Goal: Navigation & Orientation: Find specific page/section

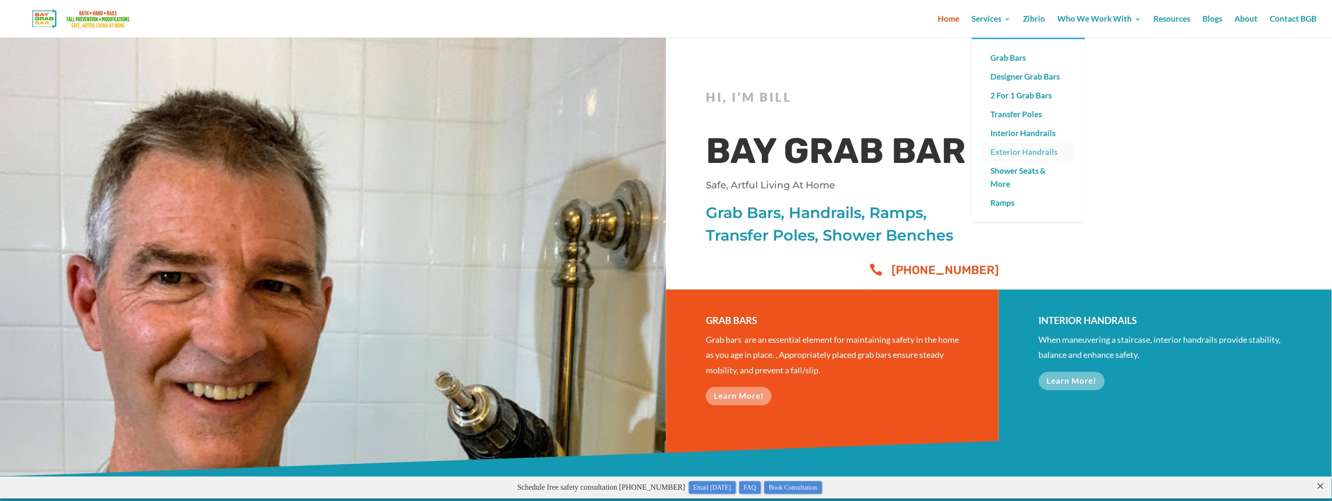
click at [1028, 149] on link "Exterior Handrails" at bounding box center [1028, 152] width 94 height 19
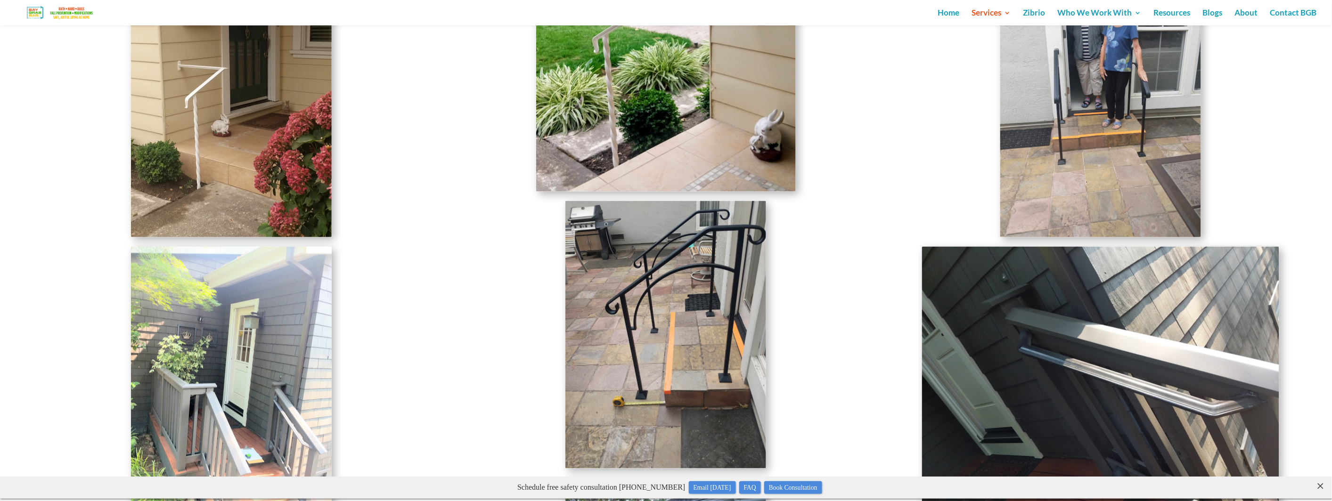
scroll to position [2283, 0]
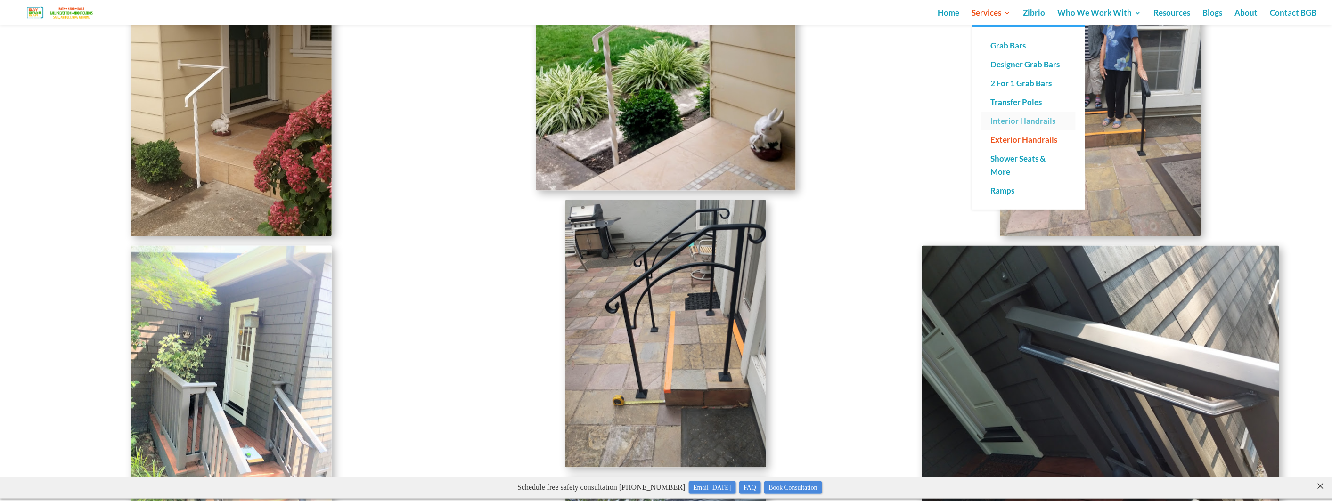
click at [1019, 119] on link "Interior Handrails" at bounding box center [1028, 121] width 94 height 19
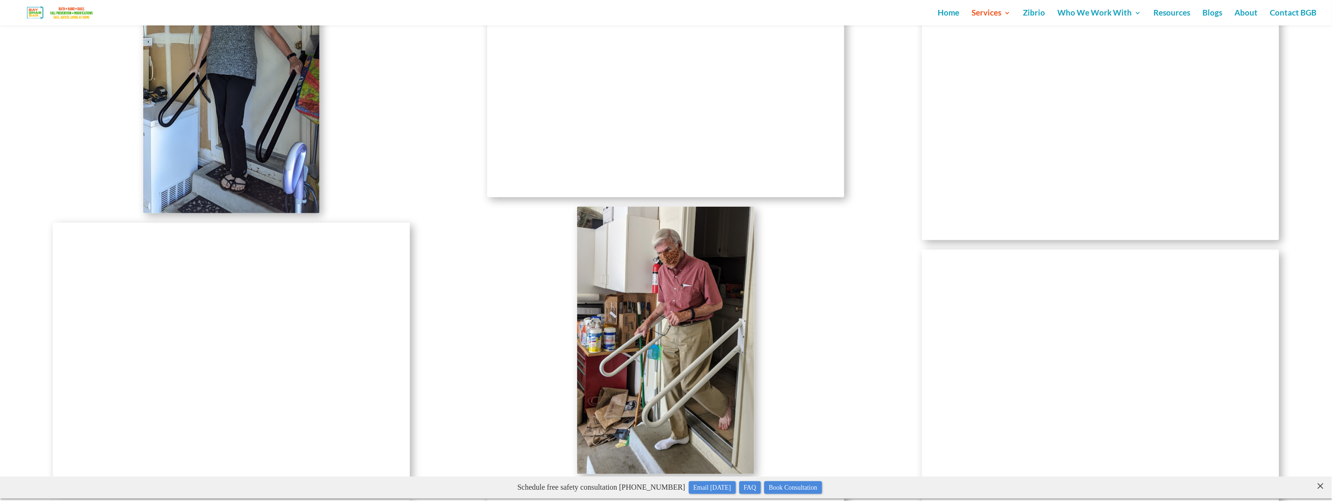
scroll to position [1983, 0]
